Goal: Find specific fact: Find specific fact

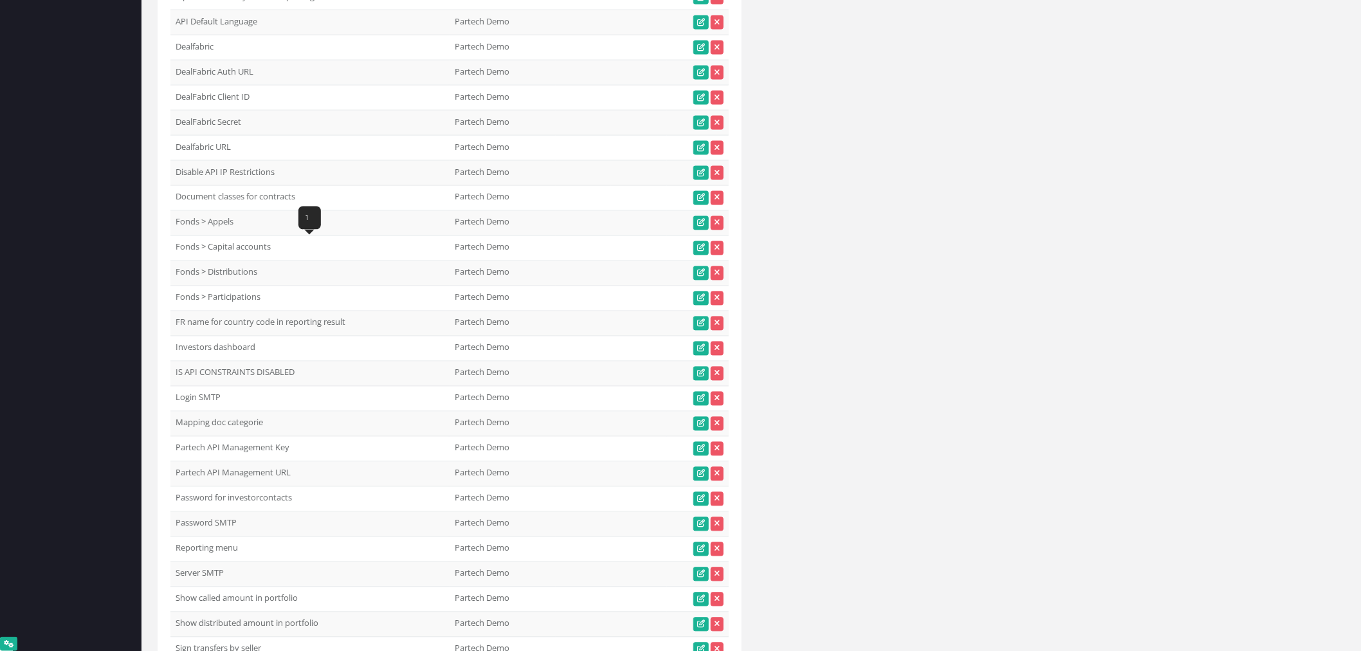
scroll to position [11089, 0]
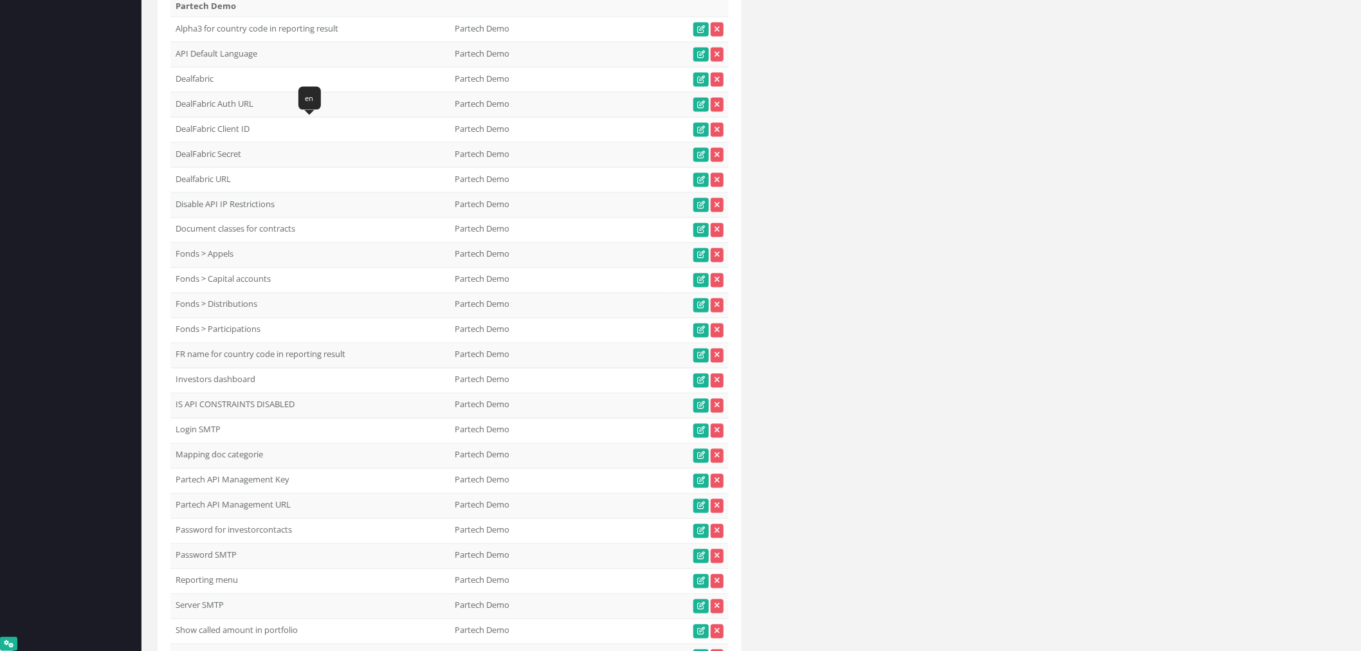
drag, startPoint x: 265, startPoint y: 134, endPoint x: 172, endPoint y: 129, distance: 93.4
click at [172, 68] on td "API Default Language" at bounding box center [309, 54] width 279 height 25
copy td "API Default Language"
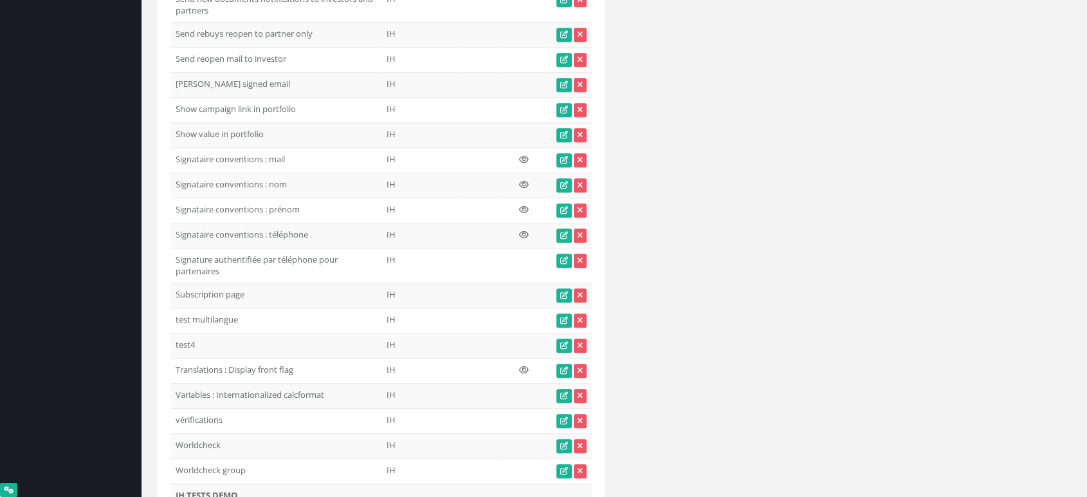
scroll to position [10870, 0]
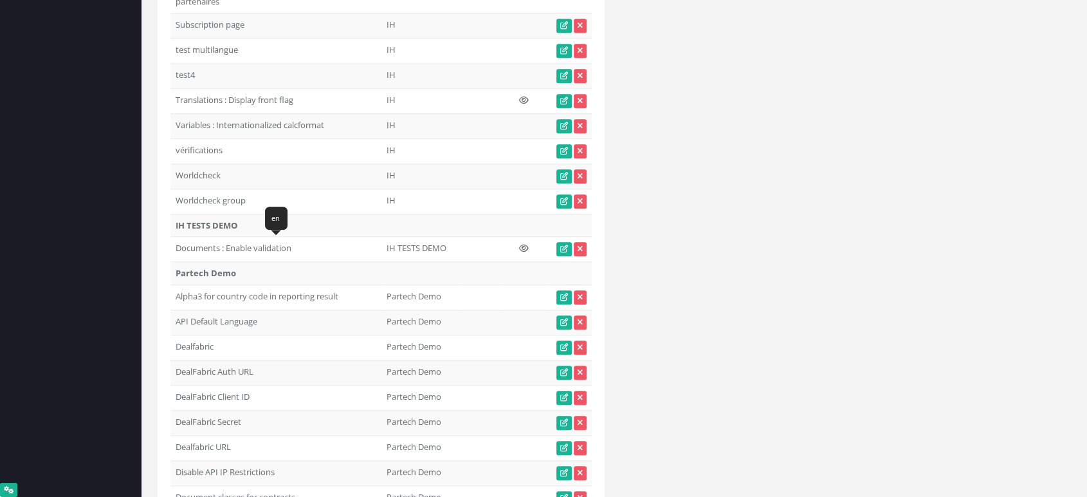
click at [197, 309] on td "API Default Language" at bounding box center [275, 321] width 211 height 25
drag, startPoint x: 260, startPoint y: 248, endPoint x: 173, endPoint y: 255, distance: 87.1
click at [173, 309] on td "API Default Language" at bounding box center [275, 321] width 211 height 25
copy td "API Default Language"
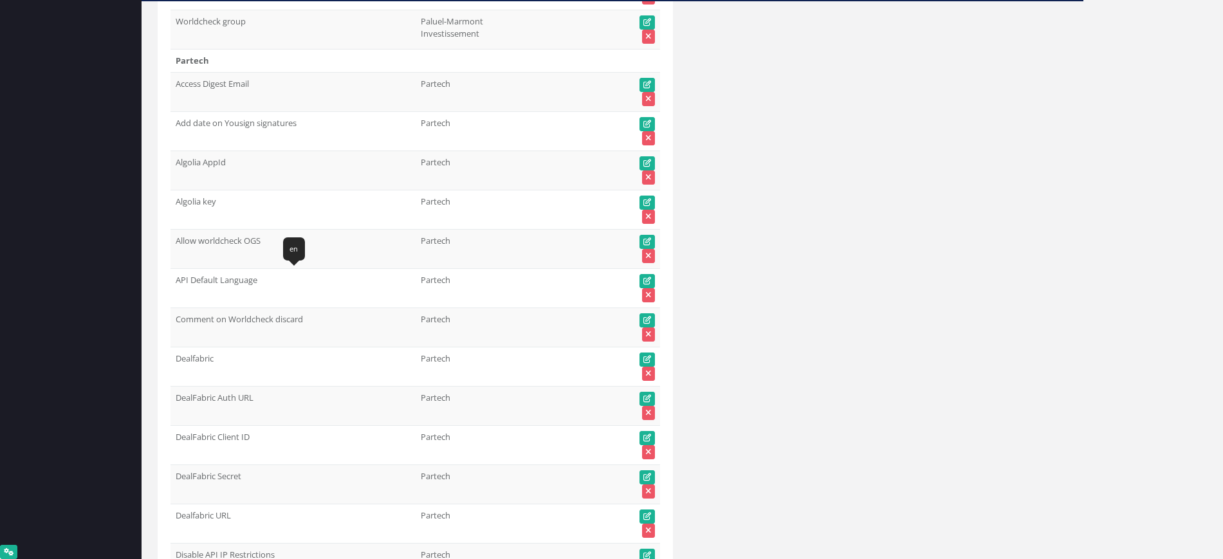
scroll to position [56468, 0]
